Goal: Task Accomplishment & Management: Use online tool/utility

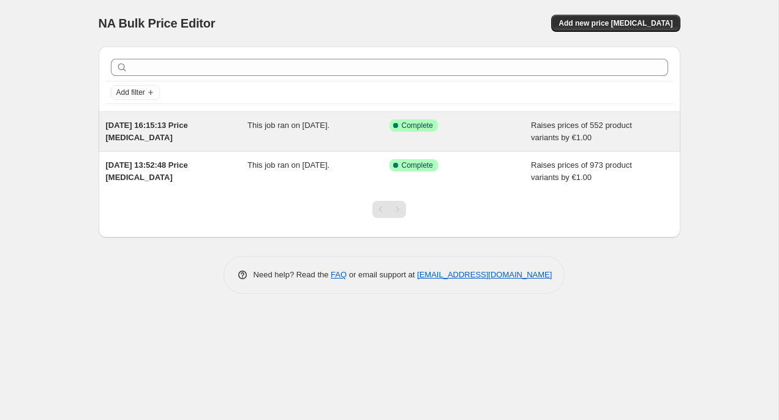
click at [170, 126] on span "[DATE] 16:15:13 Price [MEDICAL_DATA]" at bounding box center [147, 131] width 82 height 21
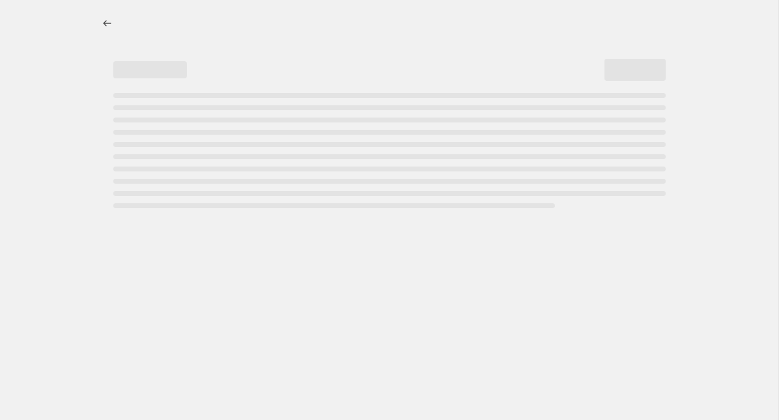
select select "by"
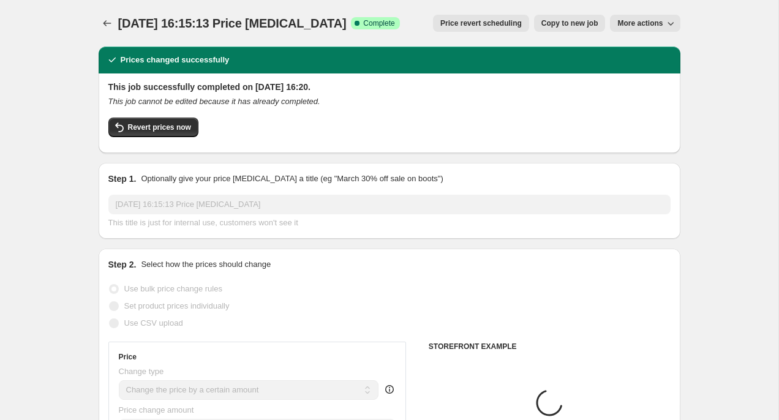
select select "tag"
click at [105, 21] on icon "Price change jobs" at bounding box center [107, 23] width 12 height 12
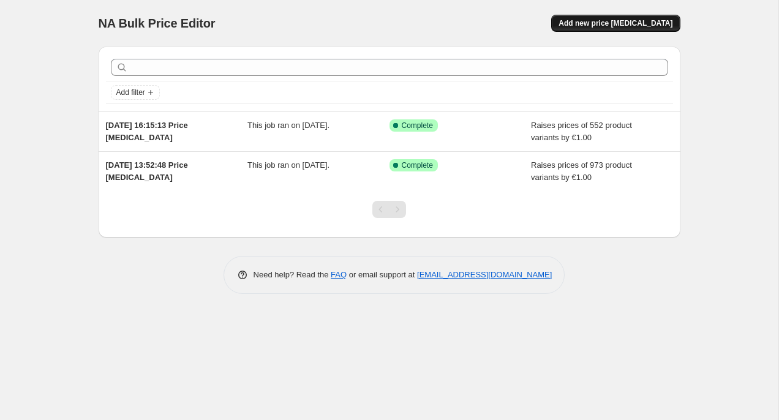
click at [640, 23] on span "Add new price [MEDICAL_DATA]" at bounding box center [616, 23] width 114 height 10
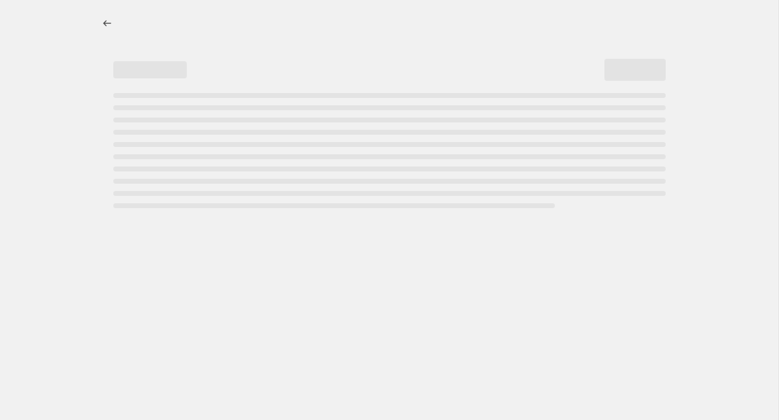
select select "percentage"
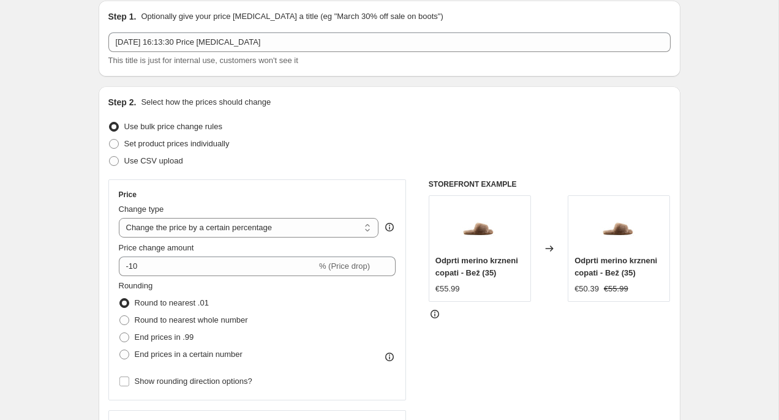
scroll to position [42, 0]
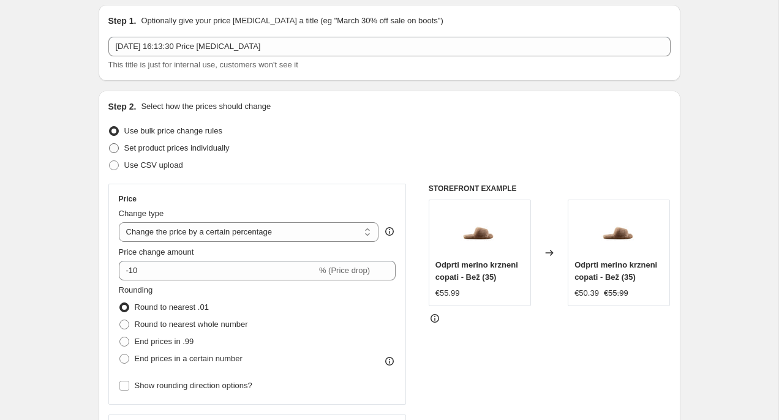
click at [204, 146] on span "Set product prices individually" at bounding box center [176, 147] width 105 height 9
click at [110, 144] on input "Set product prices individually" at bounding box center [109, 143] width 1 height 1
radio input "true"
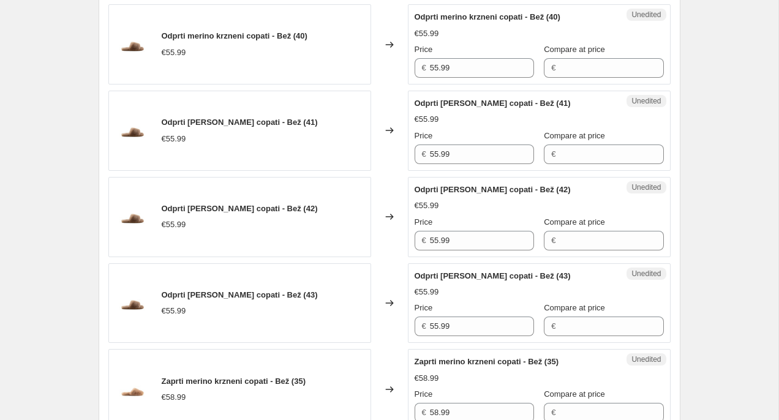
scroll to position [842, 0]
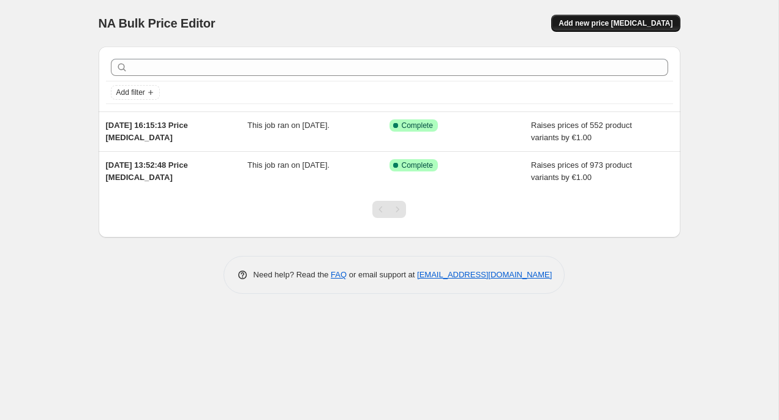
click at [621, 29] on button "Add new price [MEDICAL_DATA]" at bounding box center [615, 23] width 129 height 17
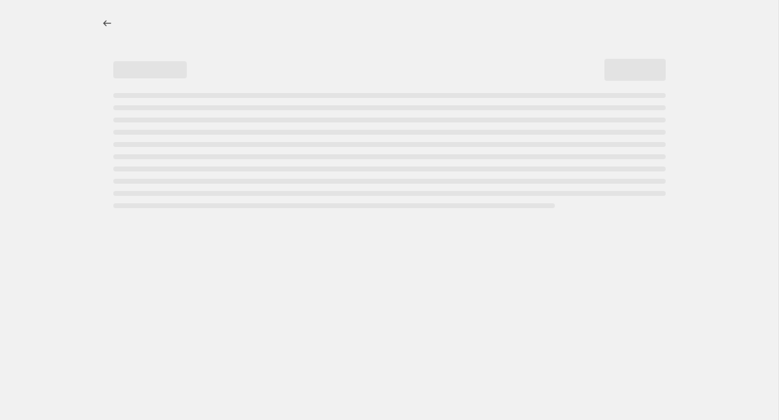
select select "percentage"
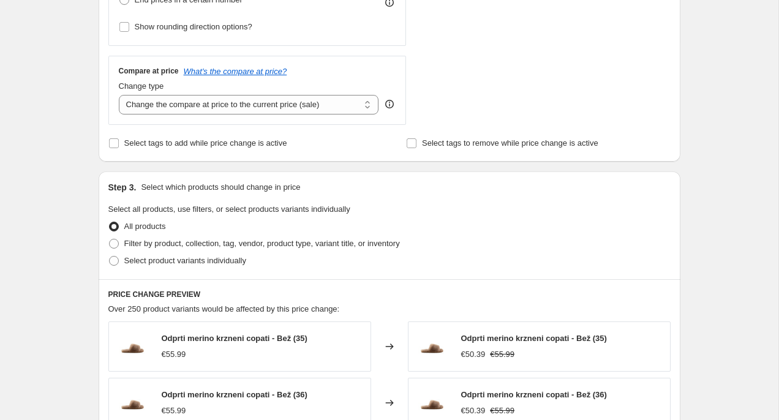
scroll to position [404, 0]
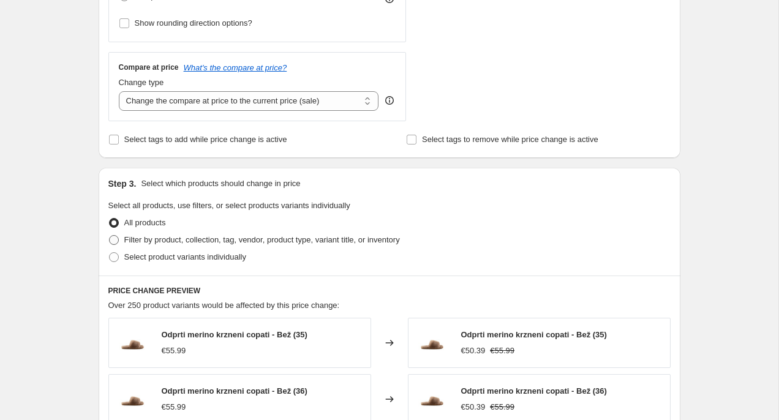
click at [254, 238] on span "Filter by product, collection, tag, vendor, product type, variant title, or inv…" at bounding box center [262, 239] width 276 height 9
click at [110, 236] on input "Filter by product, collection, tag, vendor, product type, variant title, or inv…" at bounding box center [109, 235] width 1 height 1
radio input "true"
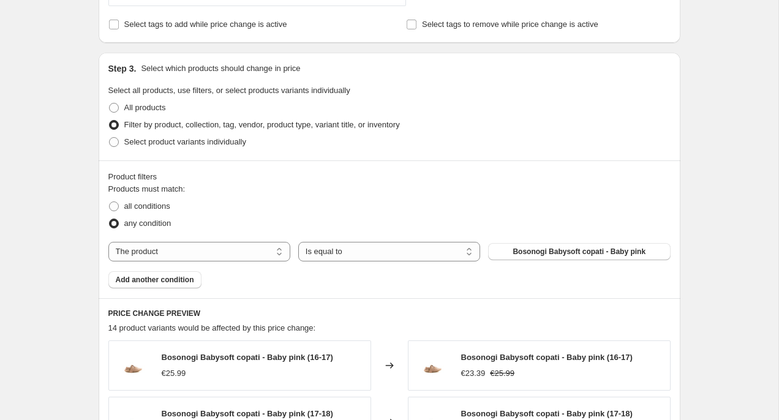
scroll to position [525, 0]
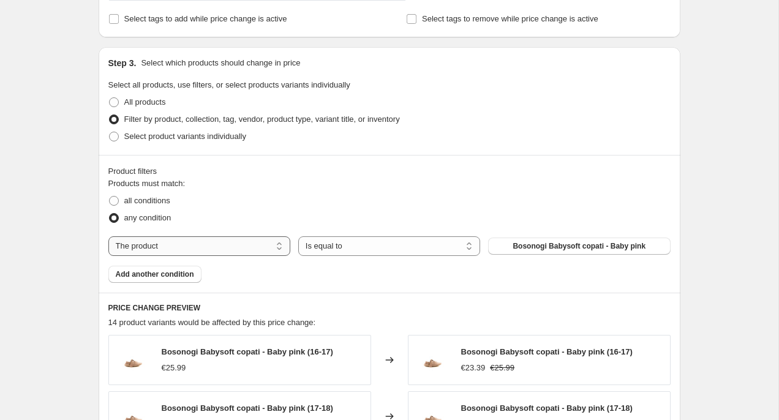
click at [222, 248] on select "The product The product's collection The product's tag The product's vendor The…" at bounding box center [199, 246] width 182 height 20
click at [153, 274] on span "Add another condition" at bounding box center [155, 275] width 78 height 10
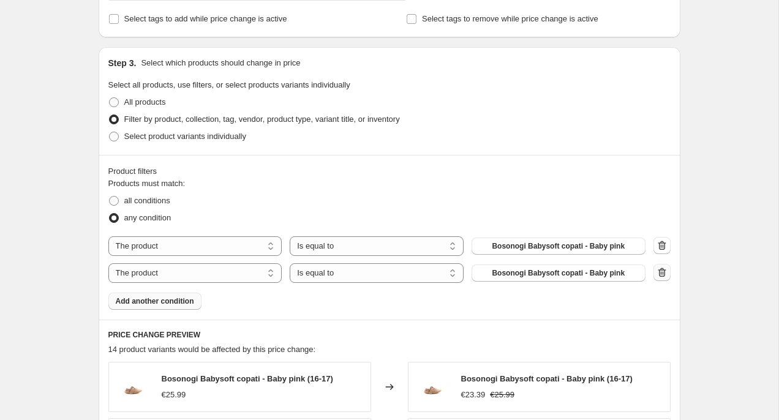
click at [662, 273] on icon "button" at bounding box center [662, 273] width 1 height 4
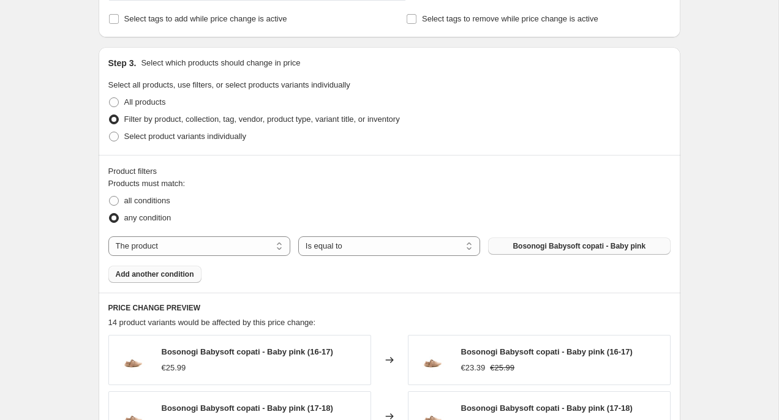
click at [544, 245] on span "Bosonogi Babysoft copati - Baby pink" at bounding box center [579, 246] width 133 height 10
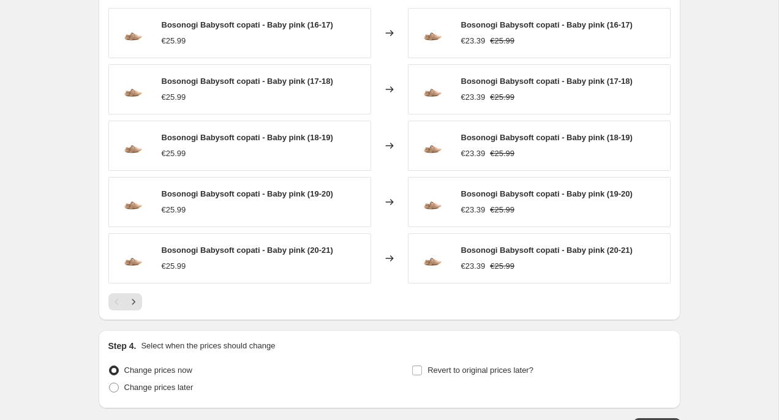
scroll to position [849, 0]
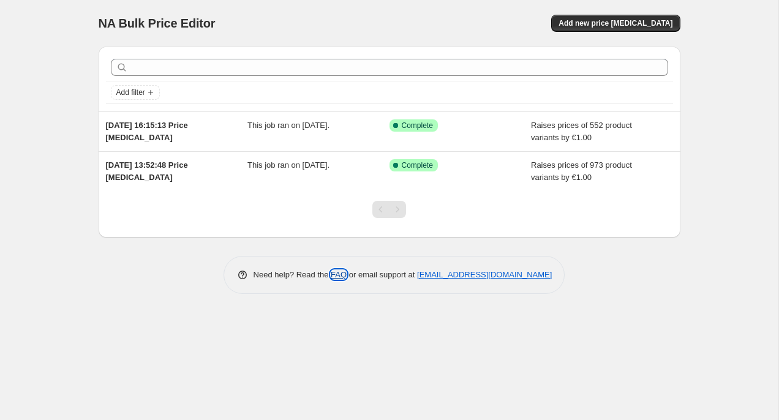
click at [333, 273] on link "FAQ" at bounding box center [339, 274] width 16 height 9
click at [497, 276] on link "[EMAIL_ADDRESS][DOMAIN_NAME]" at bounding box center [484, 274] width 135 height 9
click at [493, 274] on link "[EMAIL_ADDRESS][DOMAIN_NAME]" at bounding box center [484, 274] width 135 height 9
copy link "[EMAIL_ADDRESS][DOMAIN_NAME]"
click at [624, 26] on span "Add new price [MEDICAL_DATA]" at bounding box center [616, 23] width 114 height 10
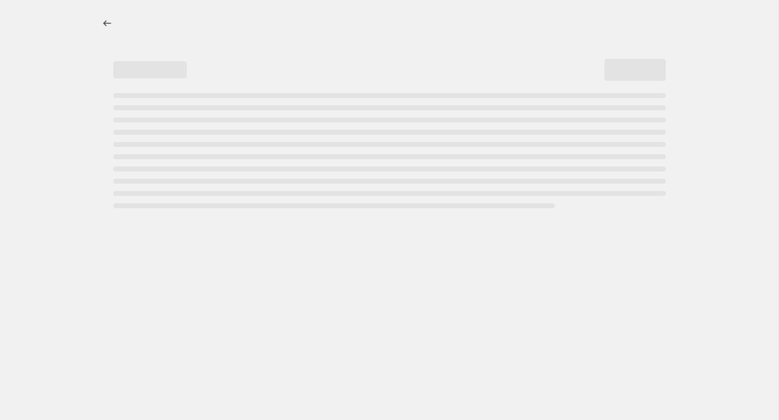
select select "percentage"
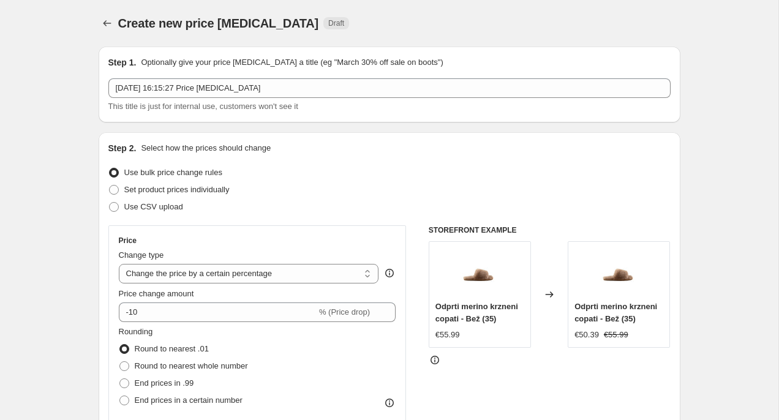
scroll to position [12, 0]
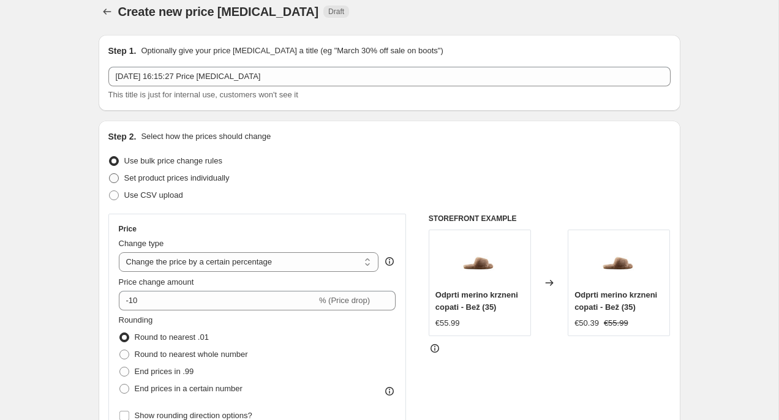
click at [195, 180] on span "Set product prices individually" at bounding box center [176, 177] width 105 height 9
click at [110, 174] on input "Set product prices individually" at bounding box center [109, 173] width 1 height 1
radio input "true"
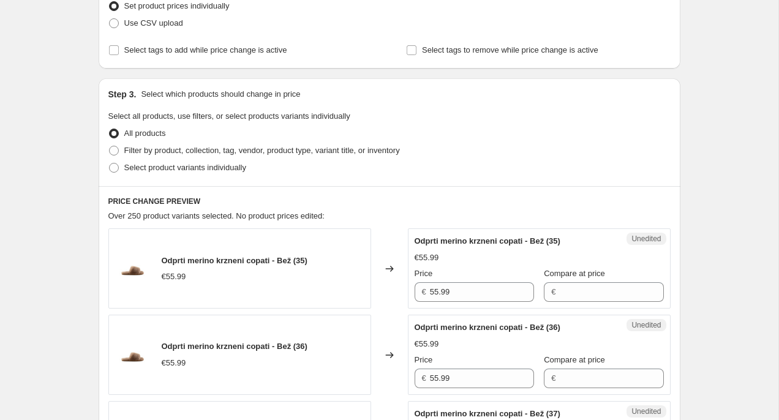
scroll to position [183, 0]
click at [199, 168] on span "Select product variants individually" at bounding box center [185, 168] width 122 height 9
click at [110, 164] on input "Select product variants individually" at bounding box center [109, 164] width 1 height 1
radio input "true"
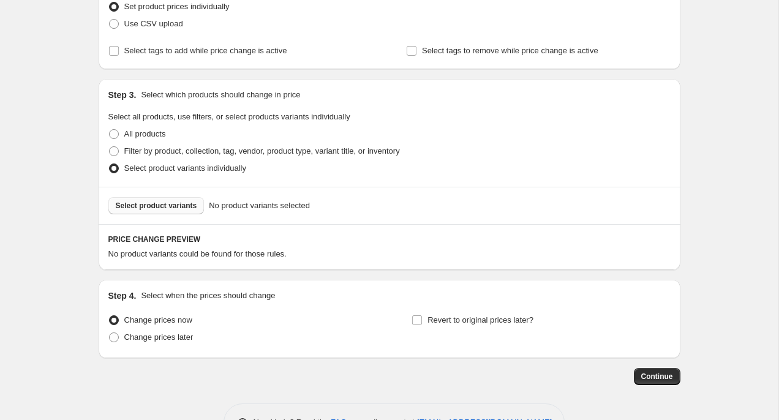
click at [181, 205] on span "Select product variants" at bounding box center [156, 206] width 81 height 10
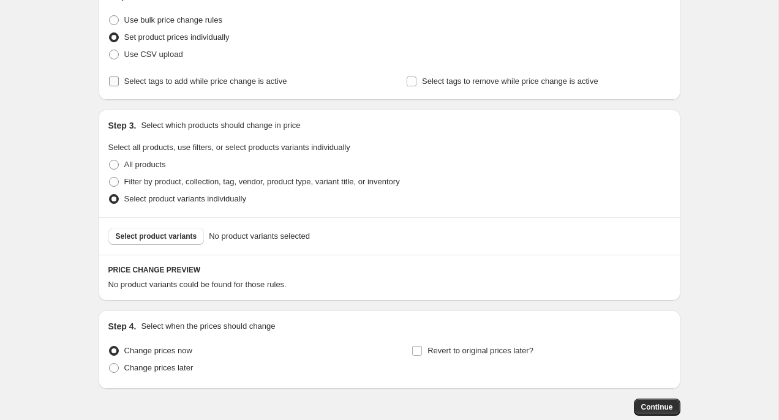
scroll to position [172, 0]
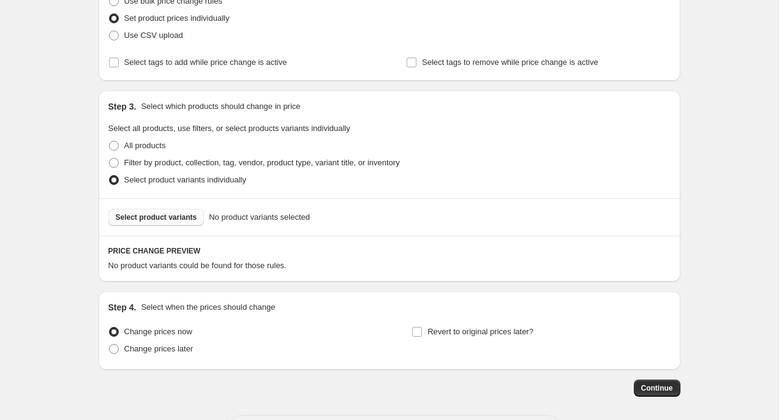
click at [175, 219] on span "Select product variants" at bounding box center [156, 218] width 81 height 10
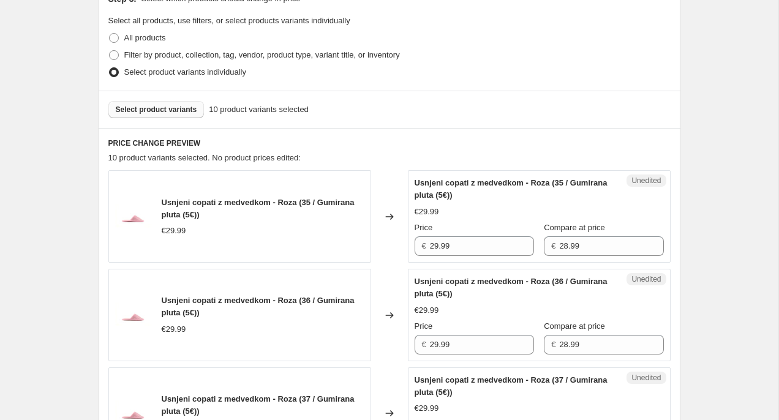
scroll to position [284, 0]
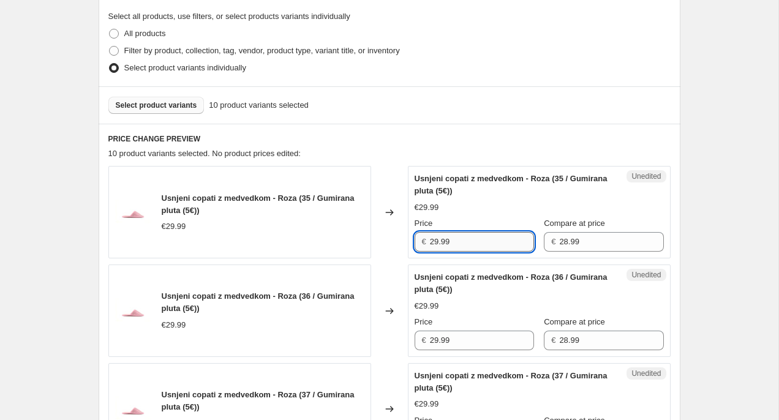
click at [439, 244] on input "29.99" at bounding box center [482, 242] width 104 height 20
drag, startPoint x: 439, startPoint y: 241, endPoint x: 431, endPoint y: 241, distance: 8.0
click at [431, 241] on input "29.99" at bounding box center [482, 242] width 104 height 20
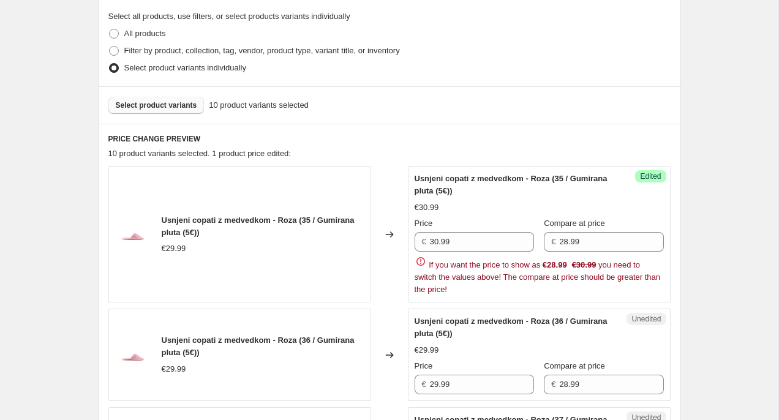
click at [499, 200] on div "Usnjeni copati z medvedkom - Roza (35 / Gumirana pluta (5€)) €30.99 Price € 30.…" at bounding box center [539, 234] width 249 height 123
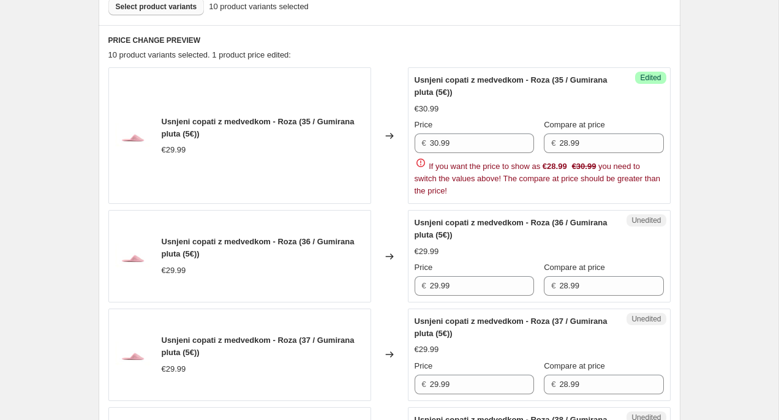
scroll to position [354, 0]
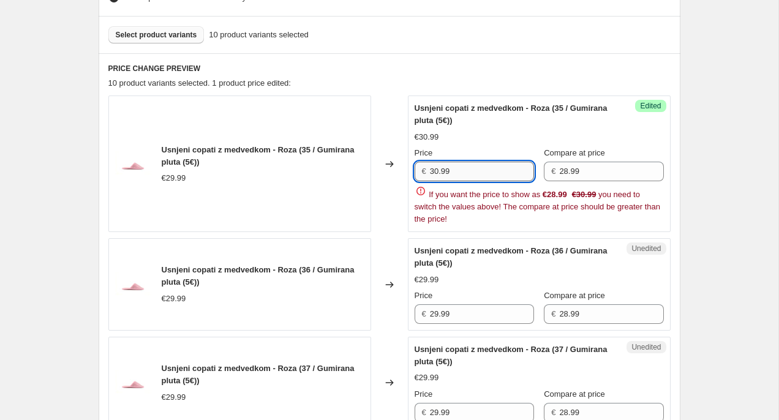
click at [439, 168] on input "30.99" at bounding box center [482, 172] width 104 height 20
type input "29.99"
click at [470, 153] on div "Price" at bounding box center [474, 153] width 119 height 12
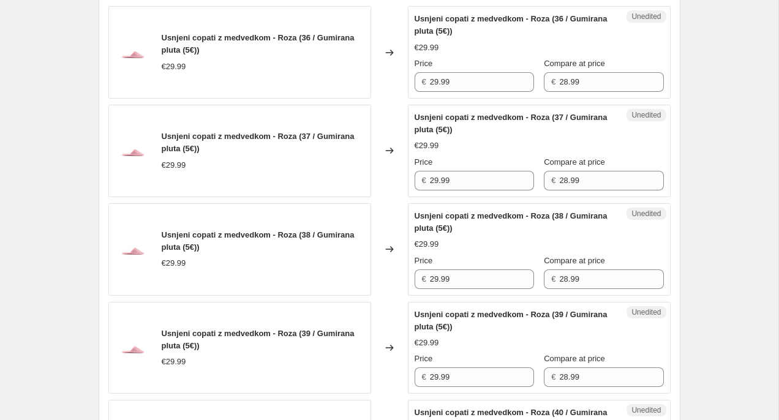
scroll to position [1235, 0]
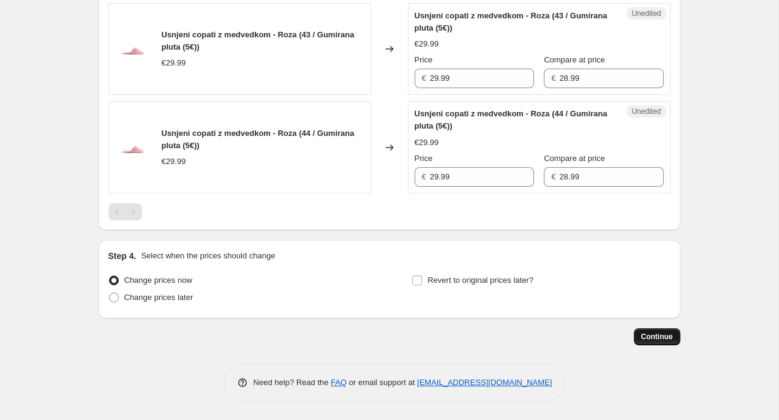
click at [652, 338] on span "Continue" at bounding box center [657, 337] width 32 height 10
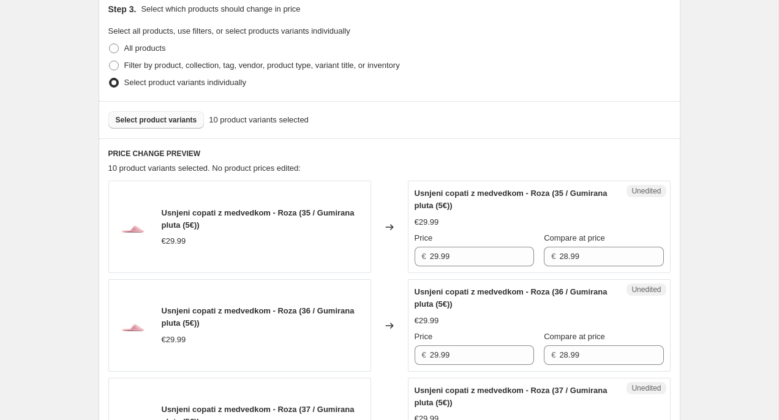
scroll to position [345, 0]
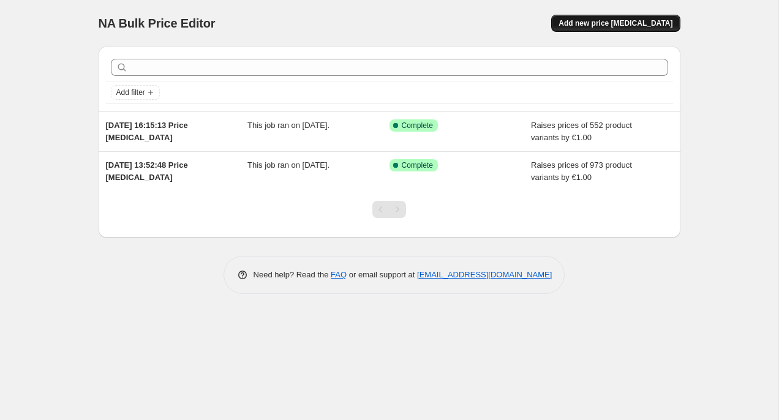
click at [625, 21] on span "Add new price [MEDICAL_DATA]" at bounding box center [616, 23] width 114 height 10
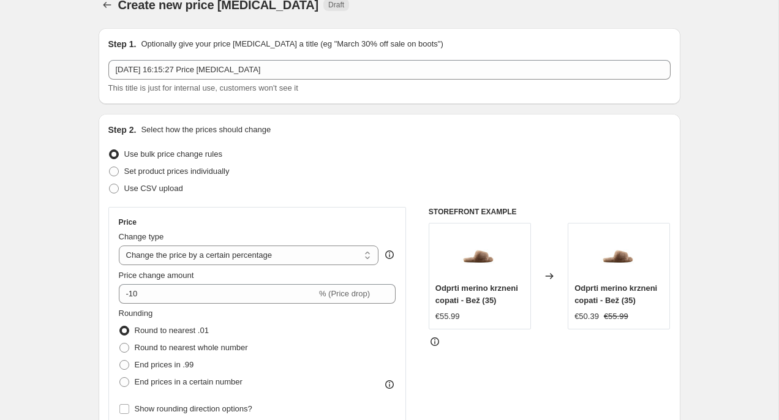
scroll to position [9, 0]
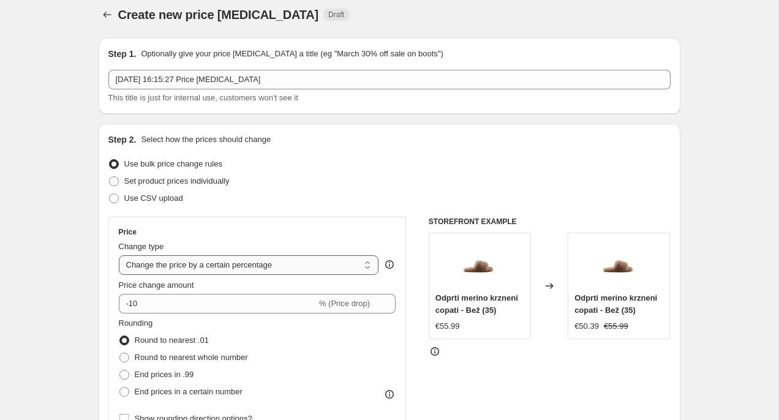
click at [223, 262] on select "Change the price to a certain amount Change the price by a certain amount Chang…" at bounding box center [249, 265] width 260 height 20
click at [240, 257] on select "Change the price to a certain amount Change the price by a certain amount Chang…" at bounding box center [249, 265] width 260 height 20
select select "to"
click at [119, 255] on select "Change the price to a certain amount Change the price by a certain amount Chang…" at bounding box center [249, 265] width 260 height 20
type input "80.00"
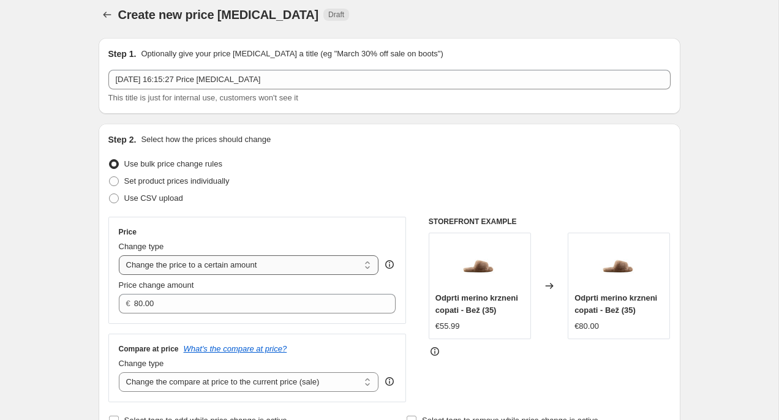
click at [247, 270] on select "Change the price to a certain amount Change the price by a certain amount Chang…" at bounding box center [249, 265] width 260 height 20
select select "by"
click at [119, 255] on select "Change the price to a certain amount Change the price by a certain amount Chang…" at bounding box center [249, 265] width 260 height 20
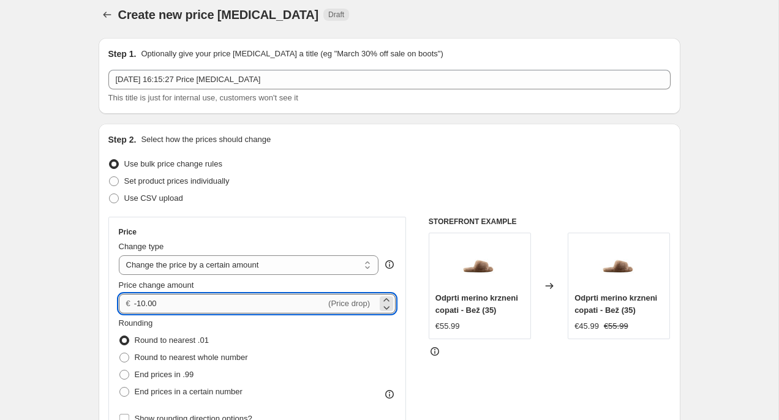
click at [175, 305] on input "-10.00" at bounding box center [230, 304] width 192 height 20
type input "1.00"
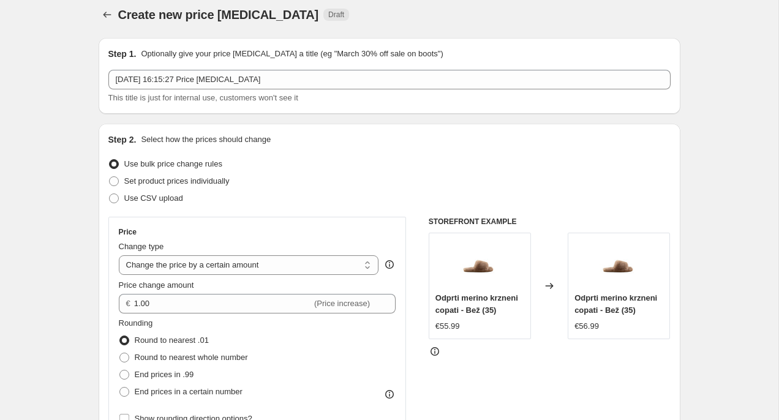
click at [346, 224] on div "Price Change type Change the price to a certain amount Change the price by a ce…" at bounding box center [257, 327] width 298 height 221
click at [197, 183] on span "Set product prices individually" at bounding box center [176, 180] width 105 height 9
click at [110, 177] on input "Set product prices individually" at bounding box center [109, 176] width 1 height 1
radio input "true"
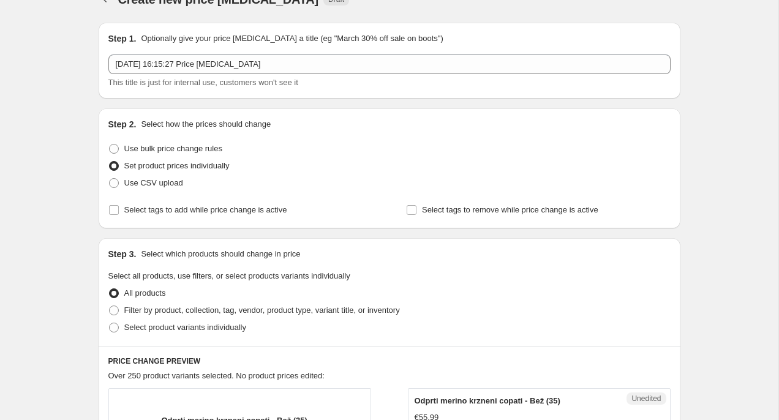
scroll to position [27, 0]
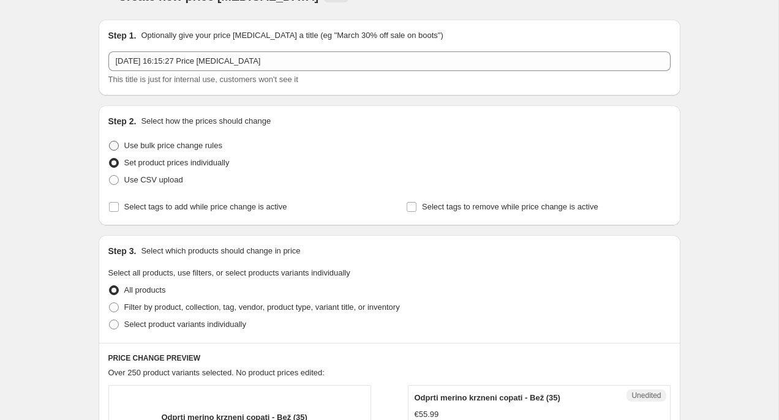
click at [202, 146] on span "Use bulk price change rules" at bounding box center [173, 145] width 98 height 9
click at [110, 142] on input "Use bulk price change rules" at bounding box center [109, 141] width 1 height 1
radio input "true"
select select "by"
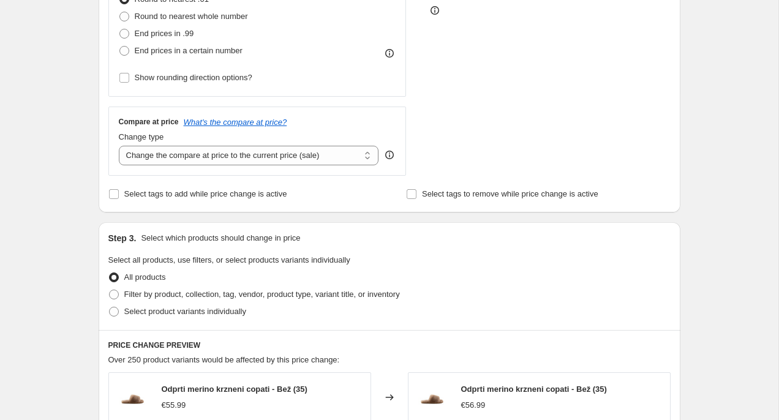
scroll to position [354, 0]
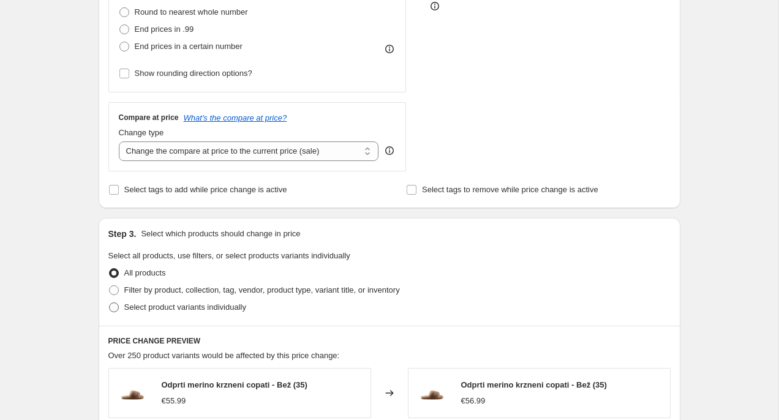
click at [208, 310] on span "Select product variants individually" at bounding box center [185, 307] width 122 height 9
click at [110, 303] on input "Select product variants individually" at bounding box center [109, 303] width 1 height 1
radio input "true"
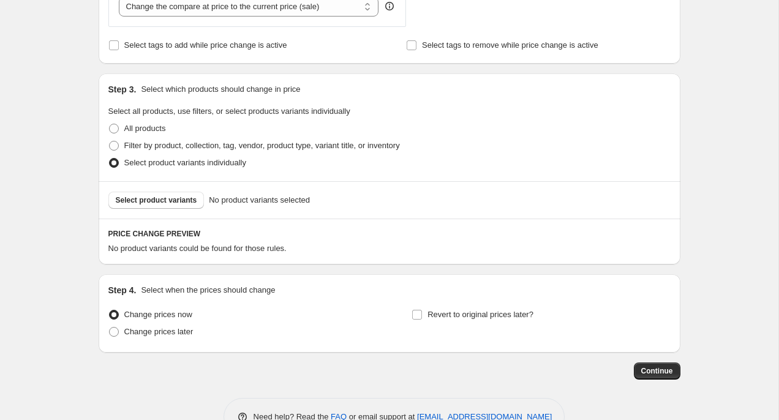
scroll to position [533, 0]
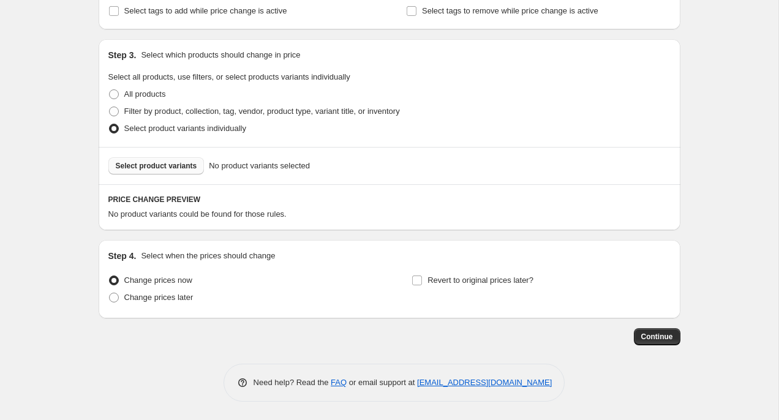
click at [179, 165] on span "Select product variants" at bounding box center [156, 166] width 81 height 10
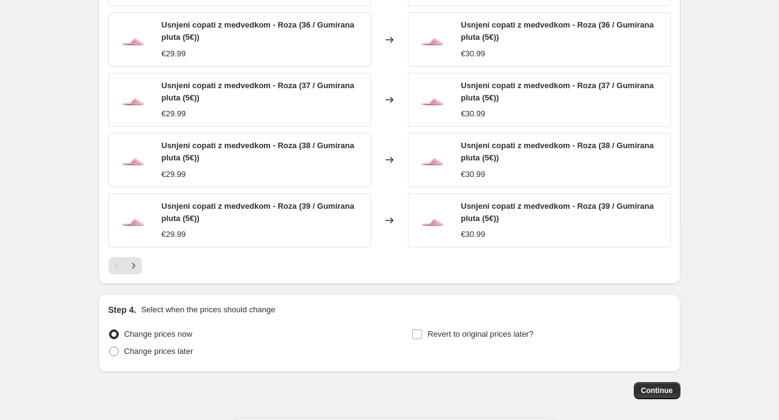
scroll to position [861, 0]
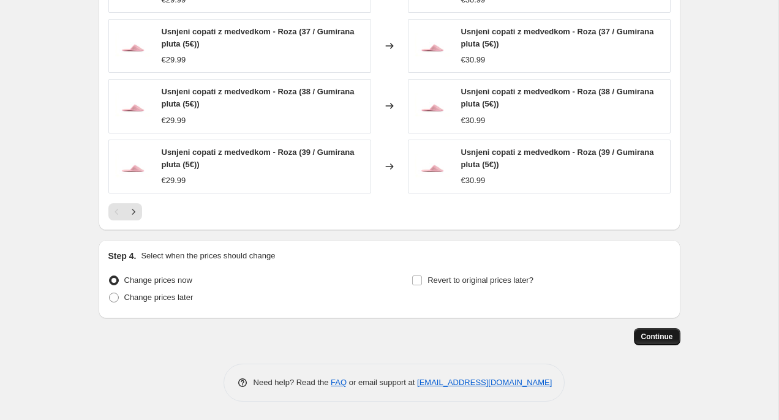
click at [646, 337] on span "Continue" at bounding box center [657, 337] width 32 height 10
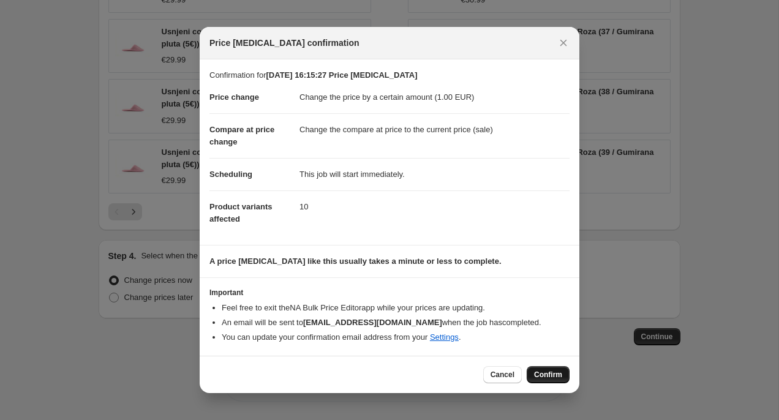
click at [547, 371] on span "Confirm" at bounding box center [548, 375] width 28 height 10
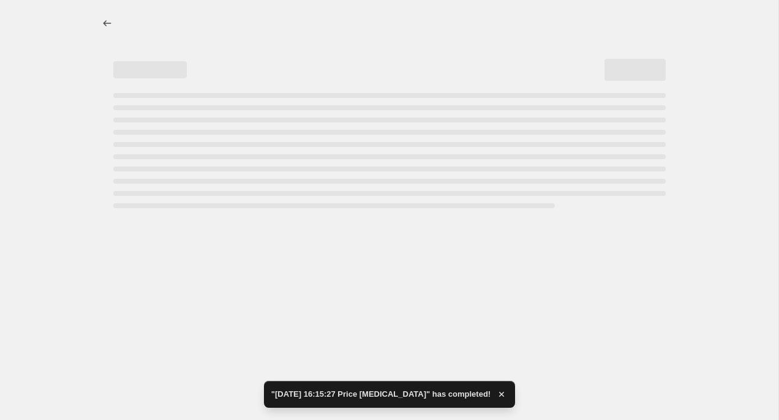
select select "by"
